Goal: Find specific page/section: Find specific page/section

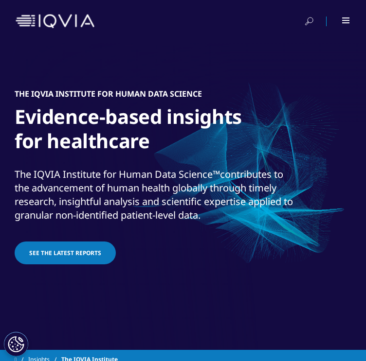
scroll to position [130, 0]
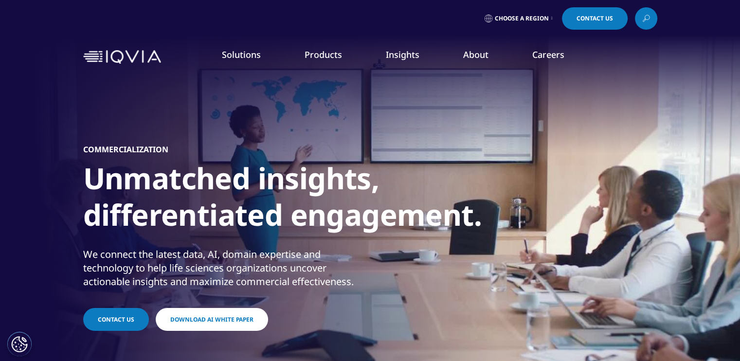
click at [244, 50] on link "Solutions" at bounding box center [241, 55] width 39 height 12
click at [224, 55] on link "Solutions" at bounding box center [241, 55] width 39 height 12
click at [87, 196] on li "Commercialization" at bounding box center [105, 193] width 181 height 18
